Goal: Task Accomplishment & Management: Use online tool/utility

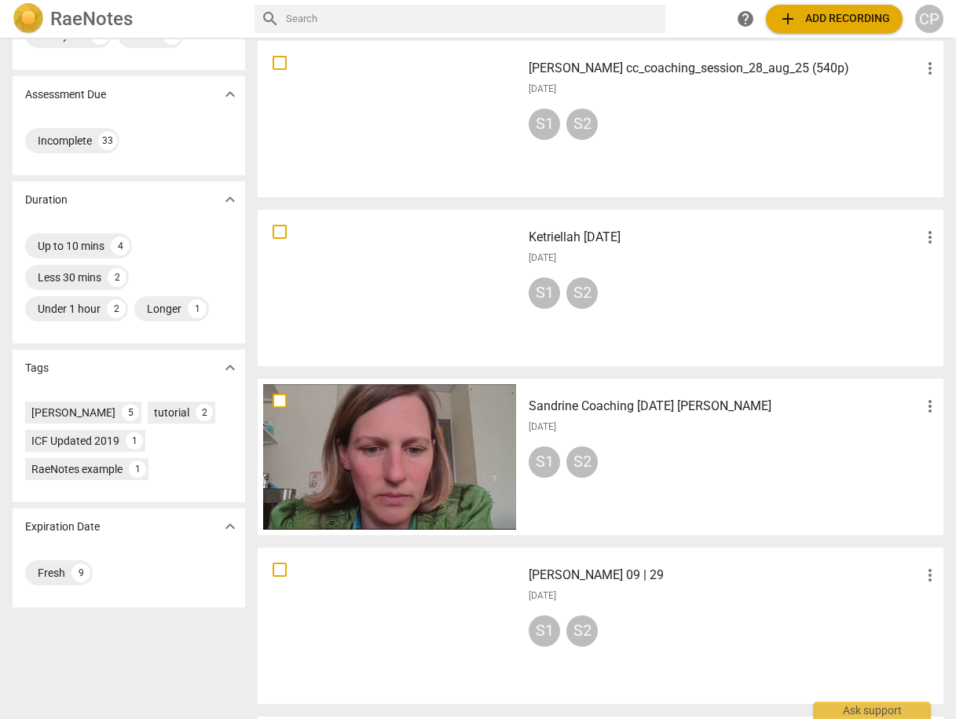
scroll to position [251, 0]
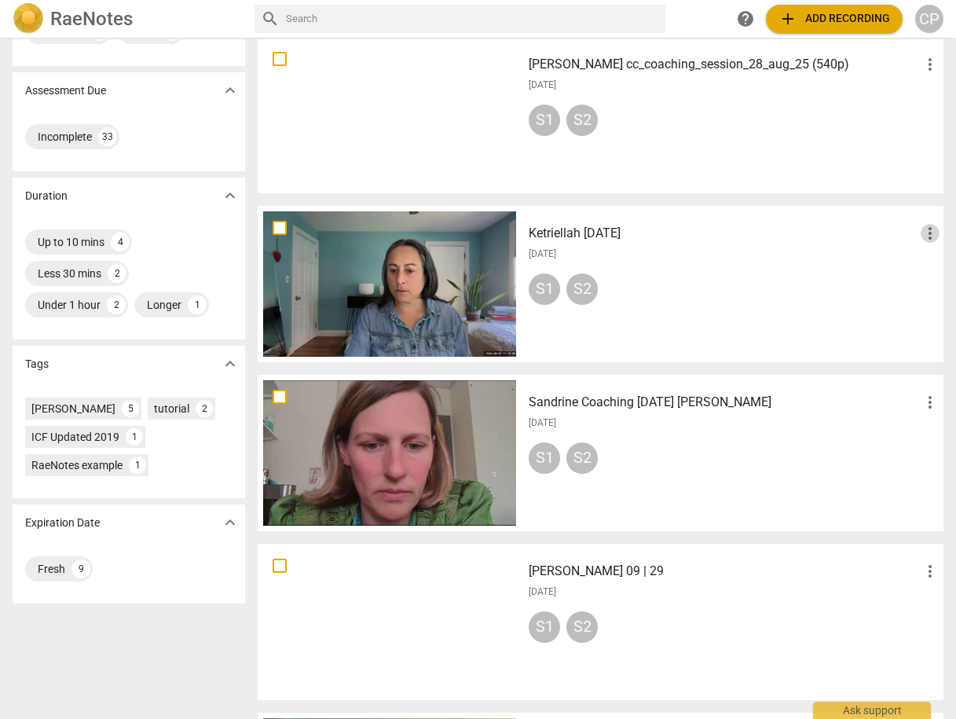
click at [923, 229] on span "more_vert" at bounding box center [930, 233] width 19 height 19
click at [910, 241] on li "Move" at bounding box center [913, 233] width 60 height 38
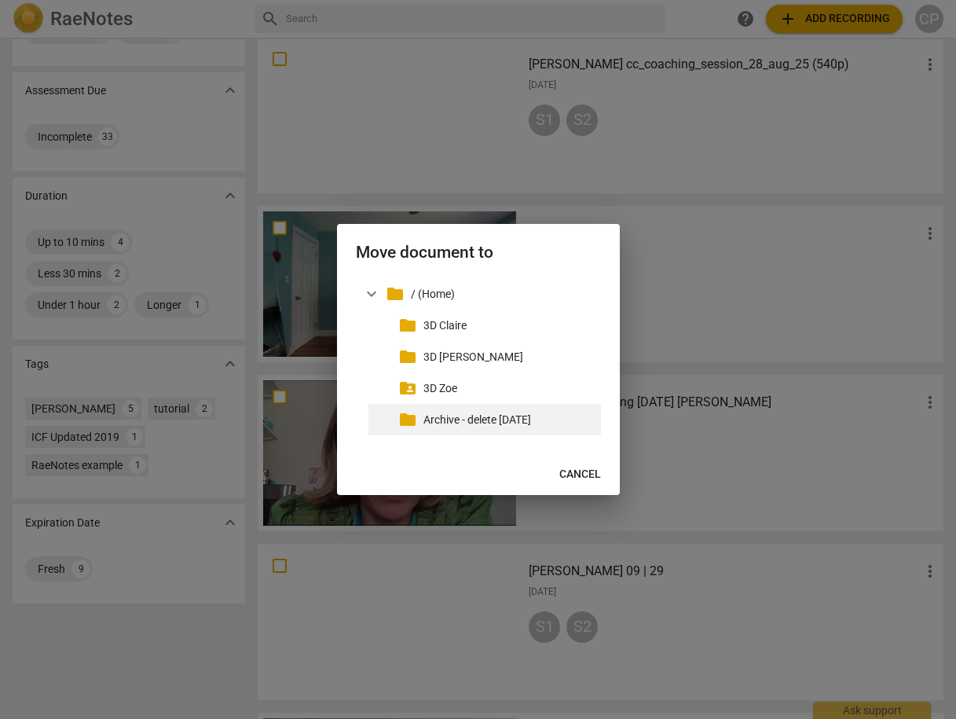
click at [526, 422] on p "Archive - delete [DATE]" at bounding box center [508, 420] width 171 height 16
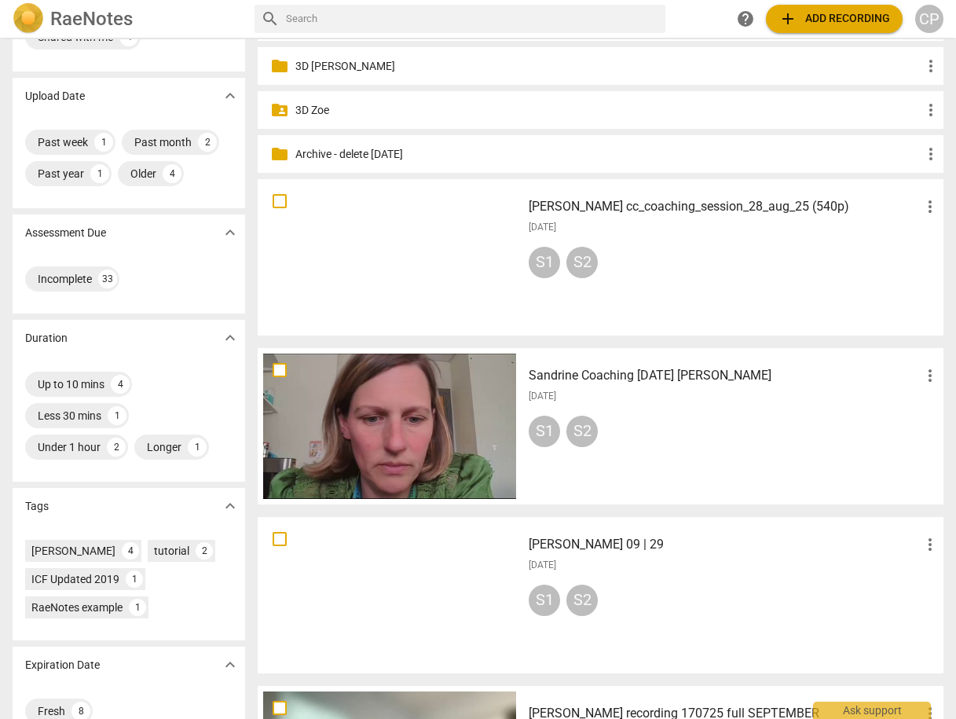
scroll to position [0, 0]
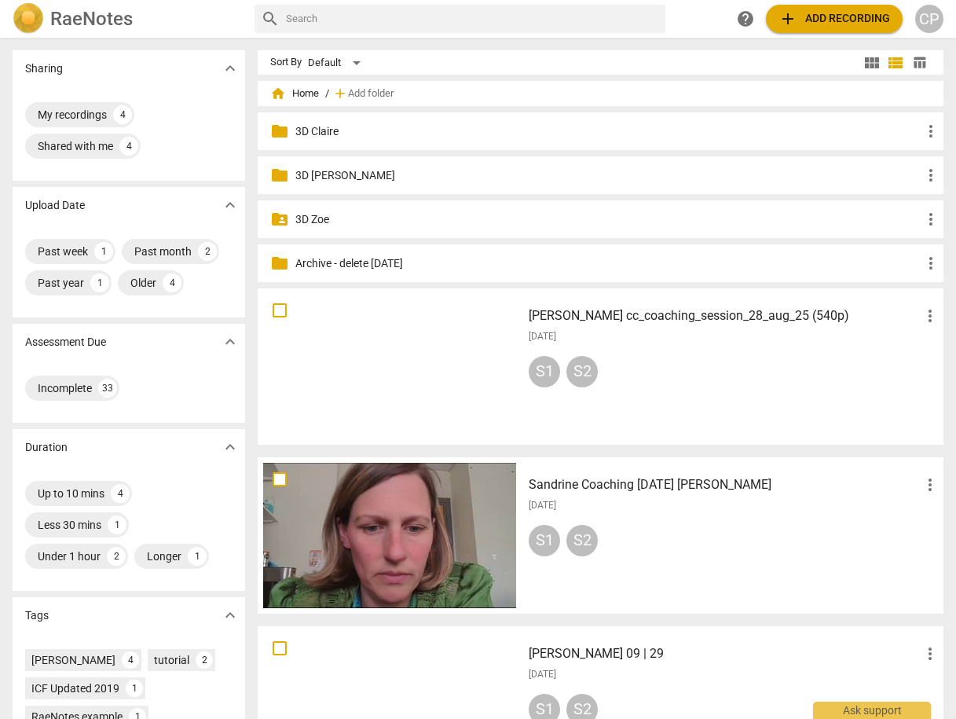
click at [796, 10] on span "add" at bounding box center [787, 18] width 19 height 19
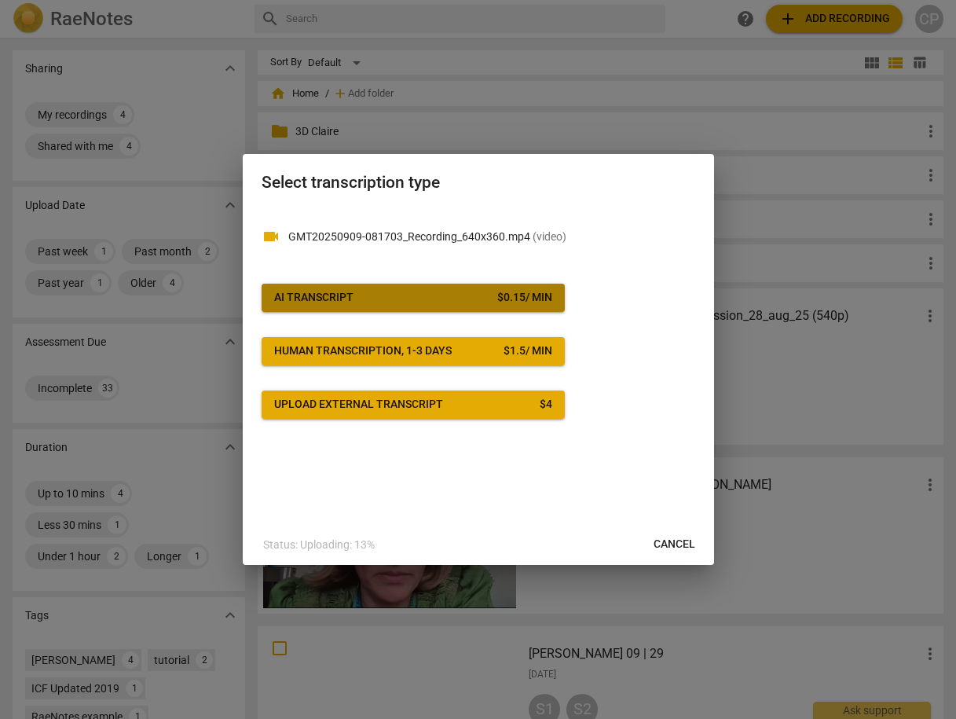
click at [432, 298] on span "AI Transcript $ 0.15 / min" at bounding box center [413, 298] width 278 height 16
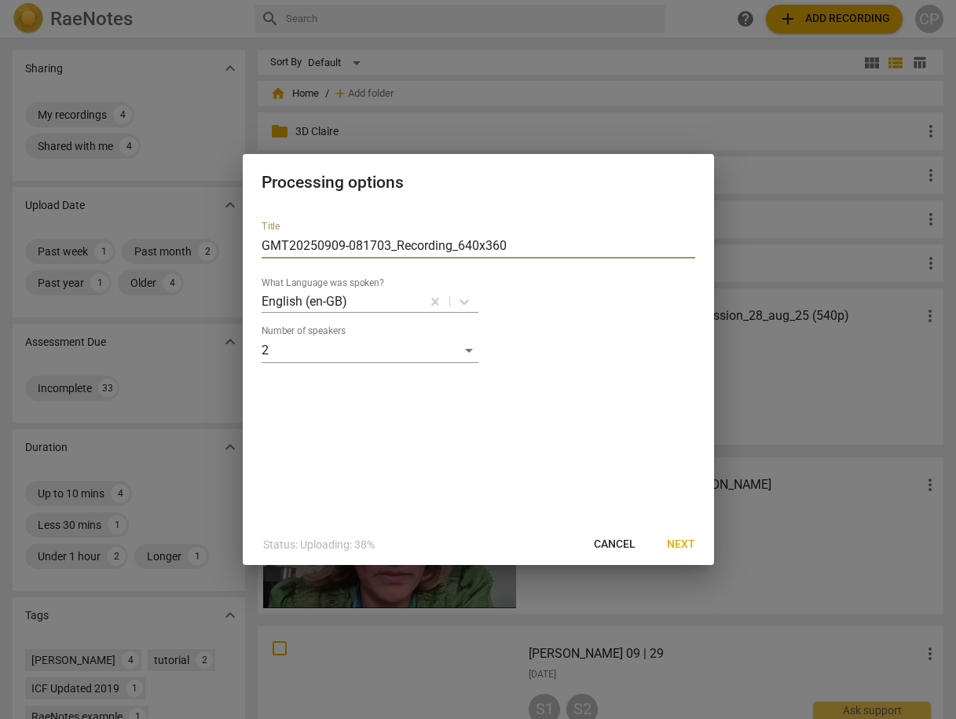
drag, startPoint x: 264, startPoint y: 244, endPoint x: 533, endPoint y: 233, distance: 269.6
click at [533, 233] on input "GMT20250909-081703_Recording_640x360" at bounding box center [479, 245] width 434 height 25
paste input "[PERSON_NAME] #3"
type input "[PERSON_NAME] ([PERSON_NAME] #3)"
click at [679, 549] on span "Next" at bounding box center [681, 544] width 28 height 16
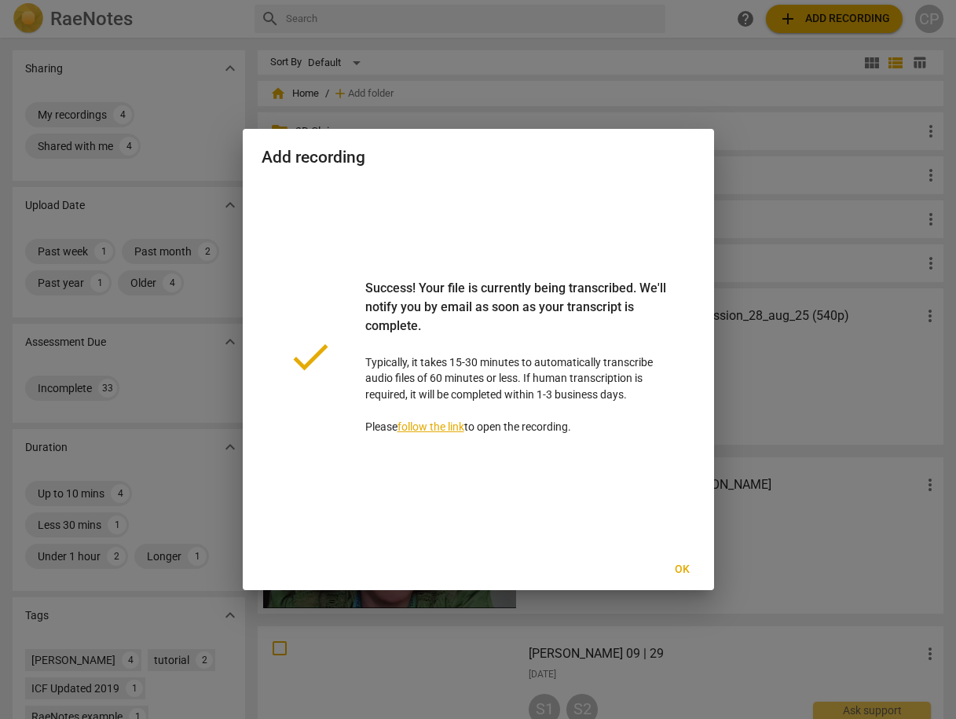
click at [691, 565] on span "Ok" at bounding box center [682, 570] width 25 height 16
